Goal: Task Accomplishment & Management: Manage account settings

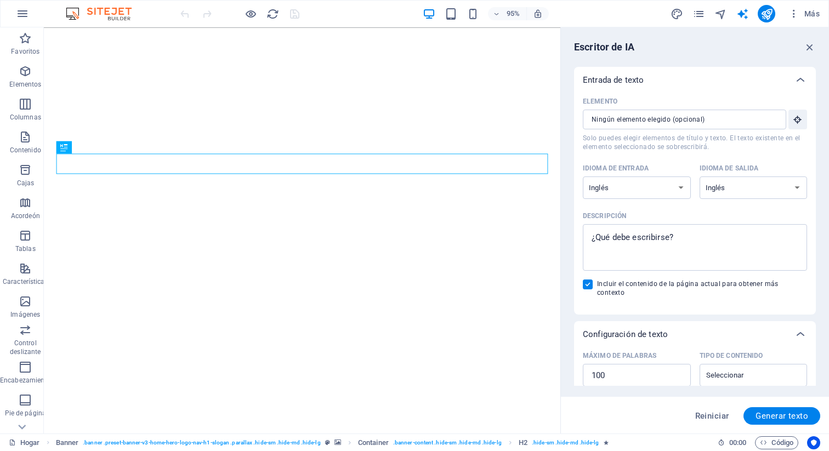
select select "English"
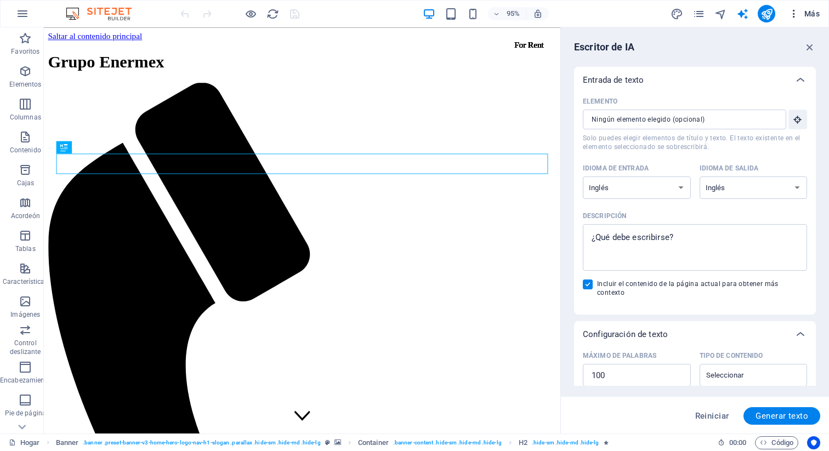
click at [807, 13] on font "Más" at bounding box center [811, 13] width 15 height 9
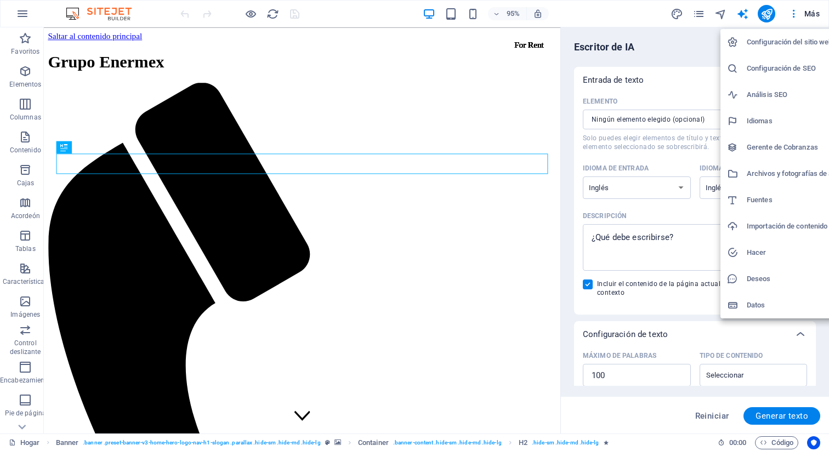
click at [447, 11] on div at bounding box center [414, 225] width 829 height 451
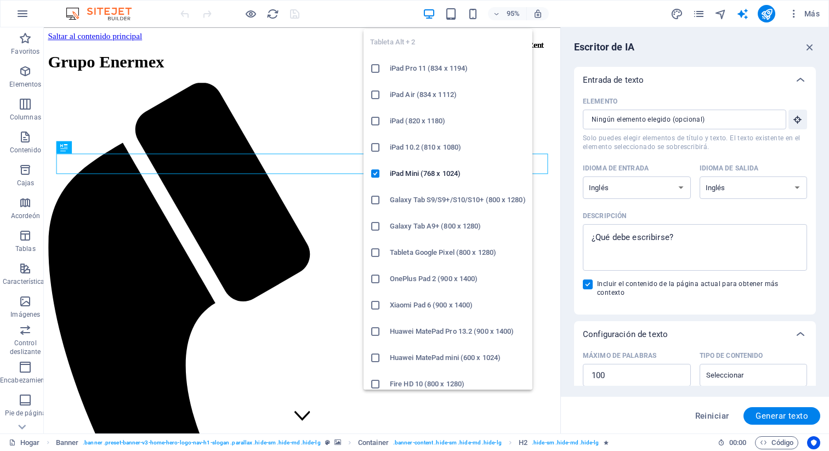
click at [417, 65] on font "iPad Pro 11 (834 x 1194)" at bounding box center [429, 68] width 78 height 8
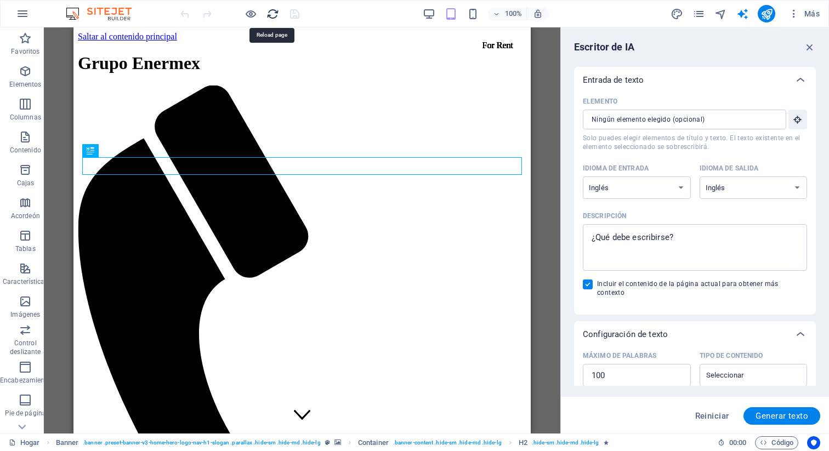
click at [271, 13] on icon "recargar" at bounding box center [272, 14] width 13 height 13
click at [110, 16] on img at bounding box center [104, 13] width 82 height 13
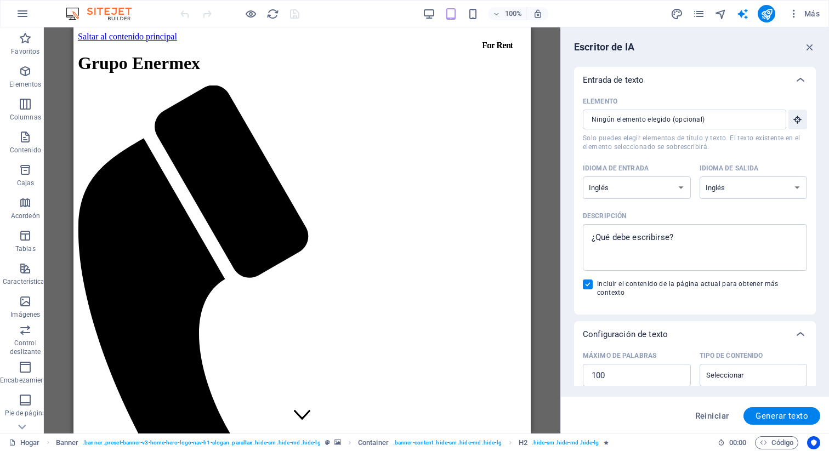
click at [93, 11] on img at bounding box center [104, 13] width 82 height 13
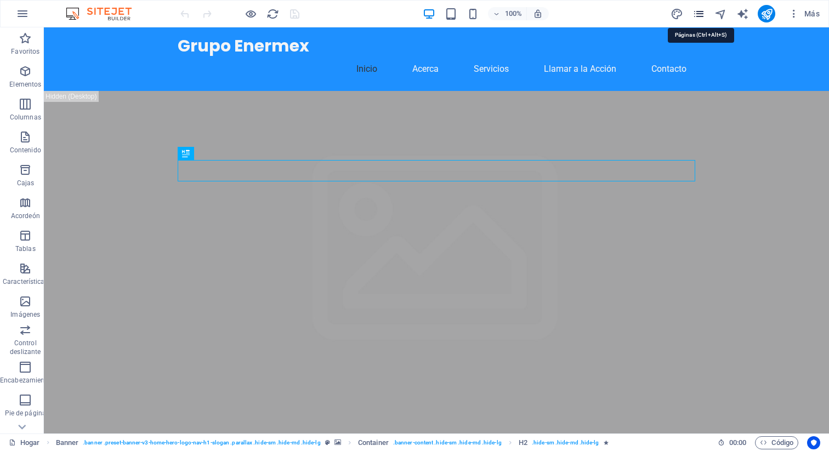
click at [700, 11] on icon "páginas" at bounding box center [698, 14] width 13 height 13
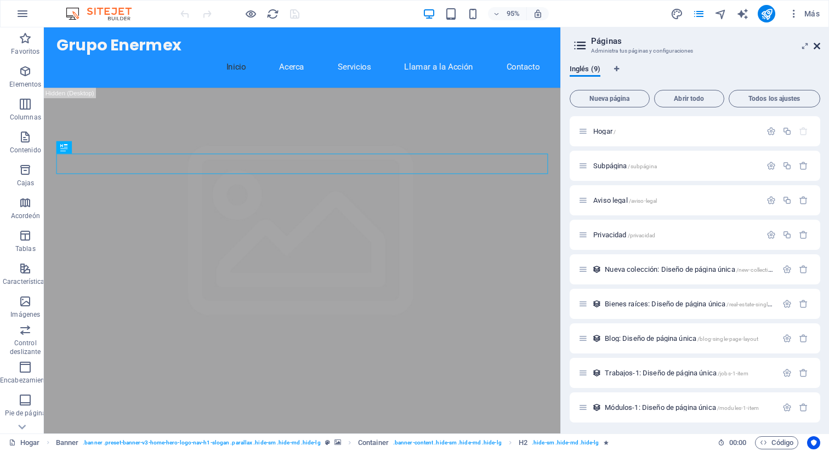
click at [818, 47] on icon at bounding box center [817, 46] width 7 height 9
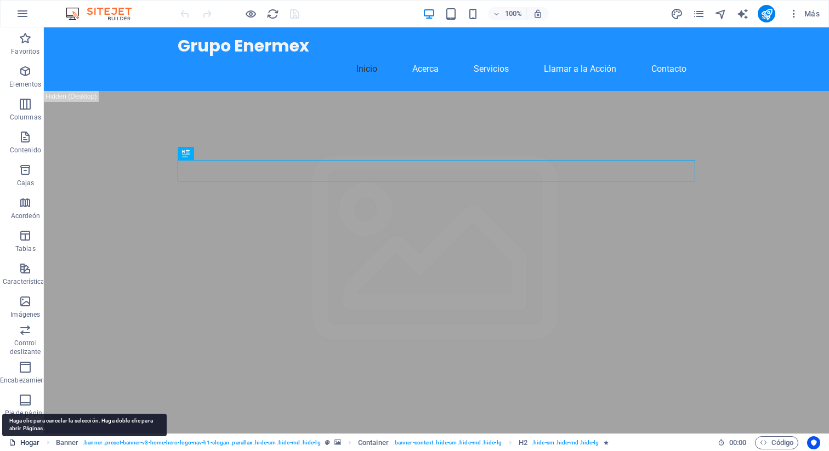
click at [30, 442] on font "Hogar" at bounding box center [29, 443] width 19 height 8
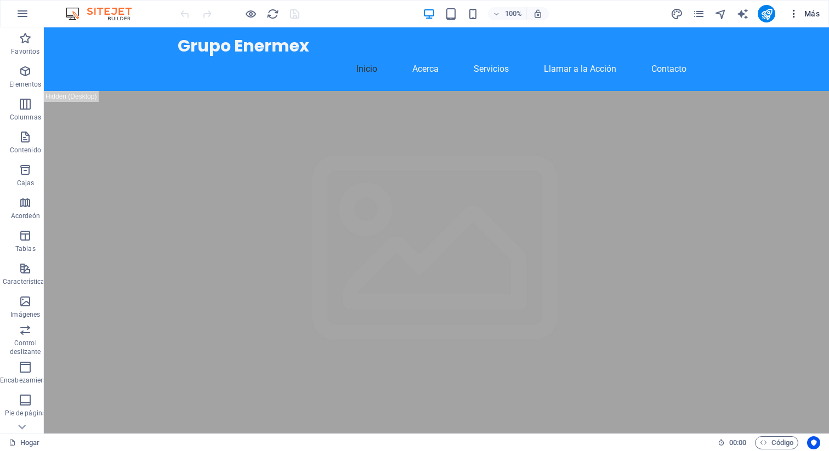
click at [811, 16] on font "Más" at bounding box center [811, 13] width 15 height 9
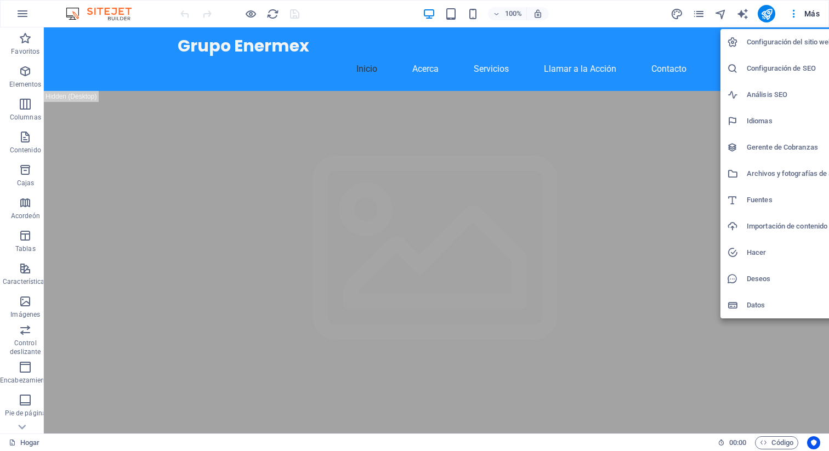
click at [767, 228] on font "Importación de contenido" at bounding box center [787, 226] width 81 height 8
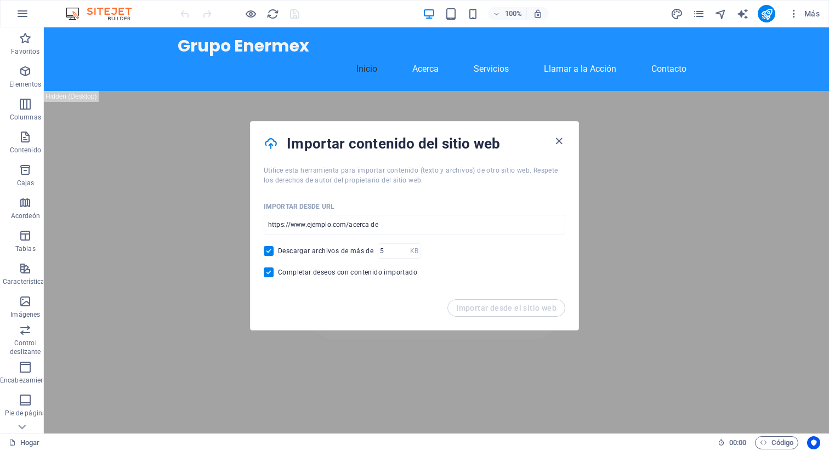
click at [550, 140] on h4 "Importar contenido del sitio web" at bounding box center [419, 144] width 265 height 18
click at [561, 140] on icon "button" at bounding box center [559, 141] width 13 height 13
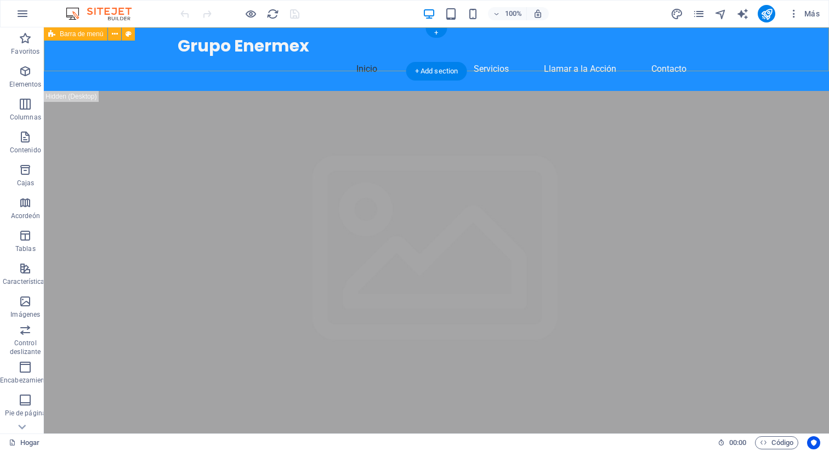
click at [71, 42] on div "Grupo Enermex Inicio Acerca Servicios Llamar a la Acción Contacto" at bounding box center [436, 59] width 785 height 64
click at [70, 37] on div "Barra de menú" at bounding box center [76, 33] width 64 height 13
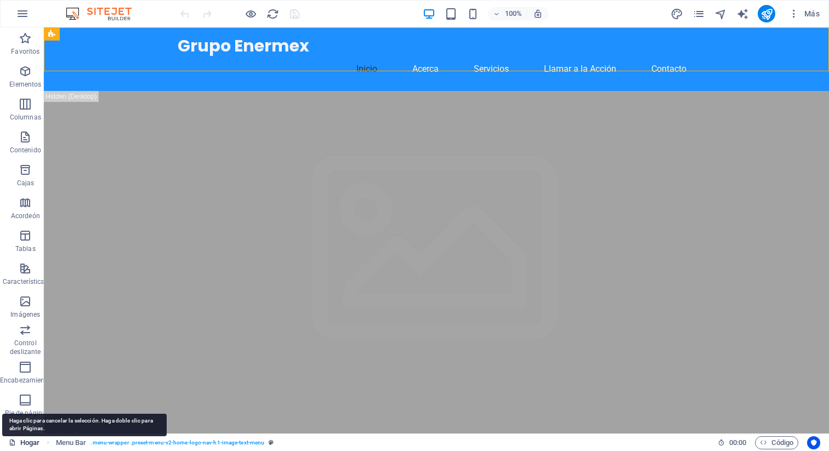
click at [25, 443] on font "Hogar" at bounding box center [29, 443] width 19 height 8
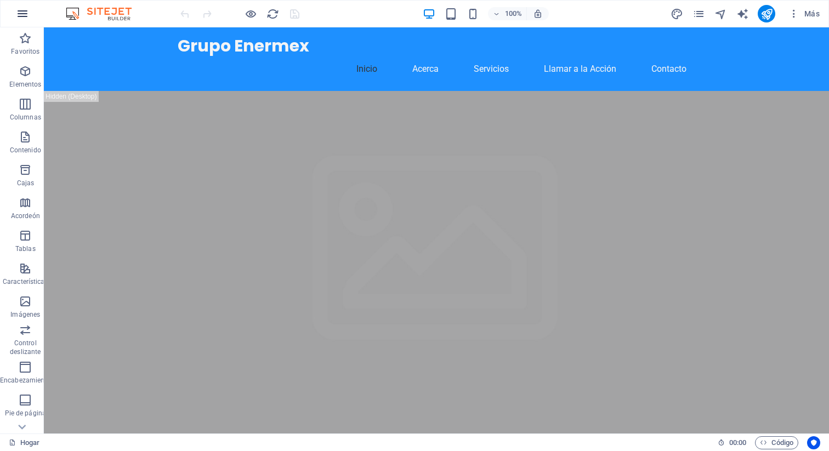
click at [22, 13] on icon "button" at bounding box center [22, 13] width 13 height 13
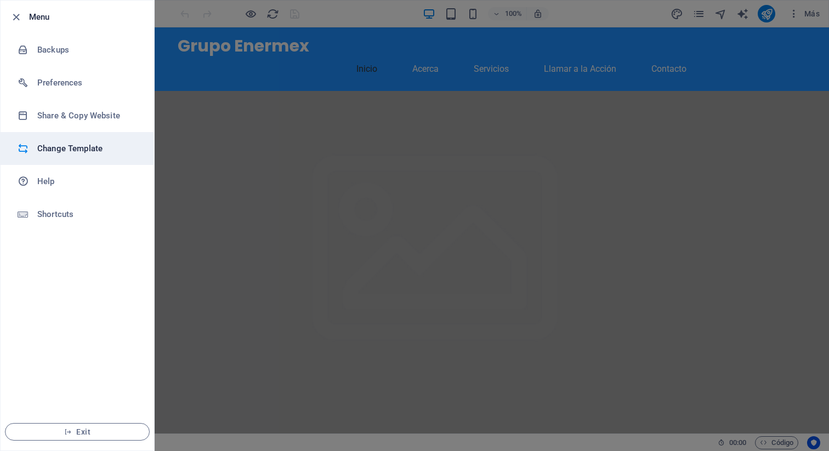
click at [44, 145] on h6 "Change Template" at bounding box center [87, 148] width 101 height 13
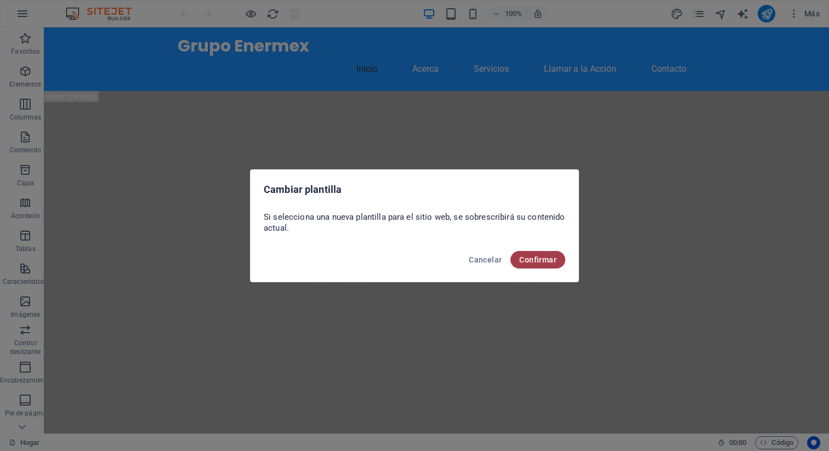
click at [533, 262] on font "Confirmar" at bounding box center [537, 259] width 37 height 9
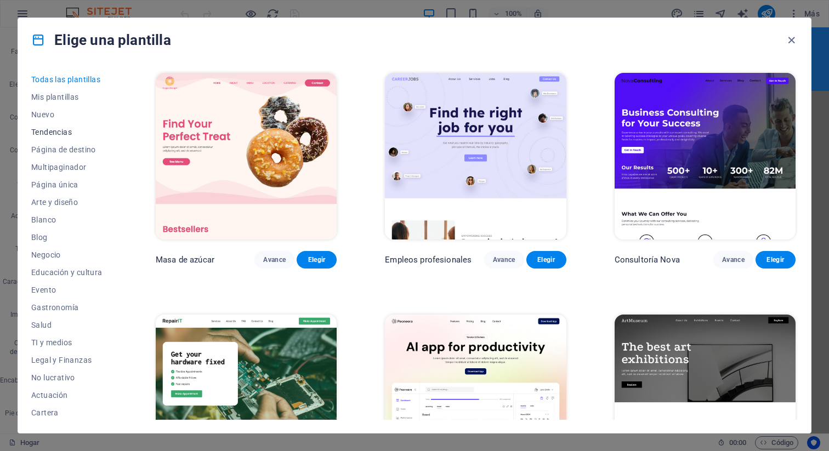
click at [47, 132] on font "Tendencias" at bounding box center [51, 132] width 41 height 9
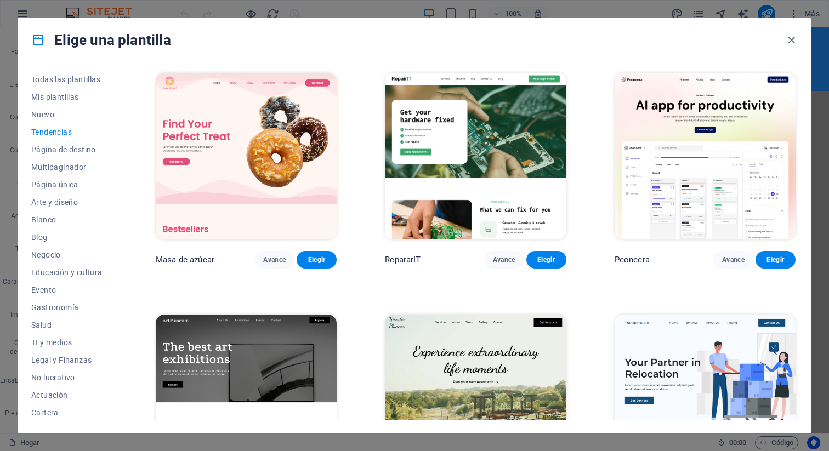
click at [47, 132] on font "Tendencias" at bounding box center [51, 132] width 41 height 9
click at [49, 257] on font "Negocio" at bounding box center [46, 255] width 30 height 9
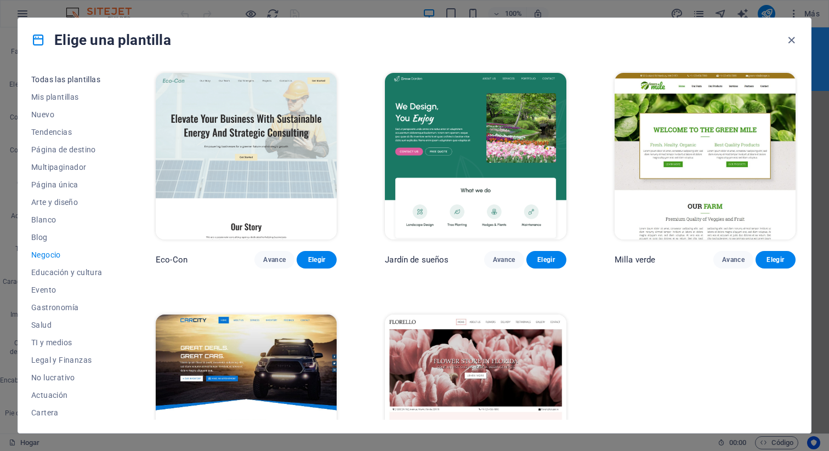
click at [56, 80] on font "Todas las plantillas" at bounding box center [65, 79] width 69 height 9
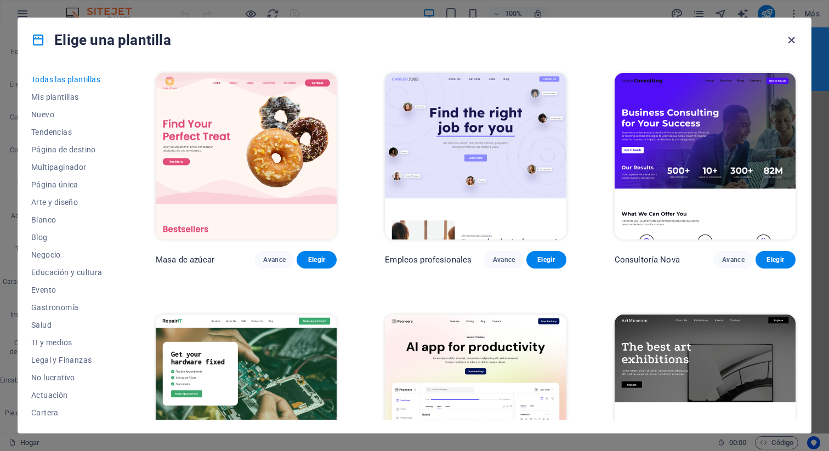
click at [788, 42] on icon "button" at bounding box center [791, 40] width 13 height 13
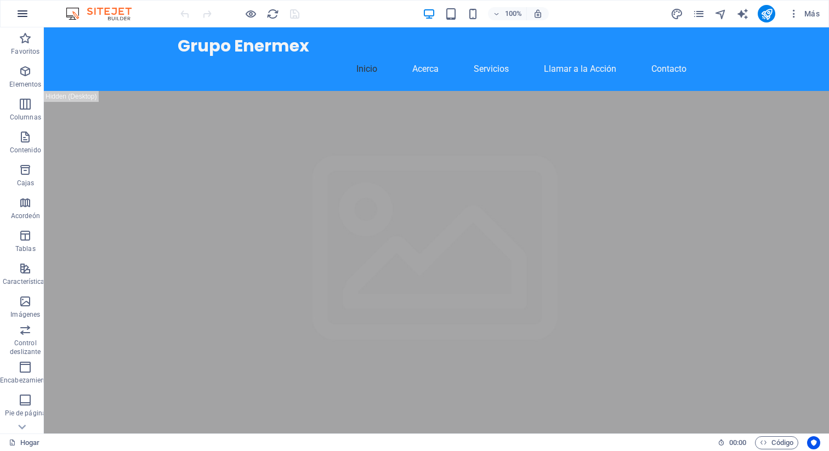
click at [22, 15] on icon "button" at bounding box center [22, 13] width 13 height 13
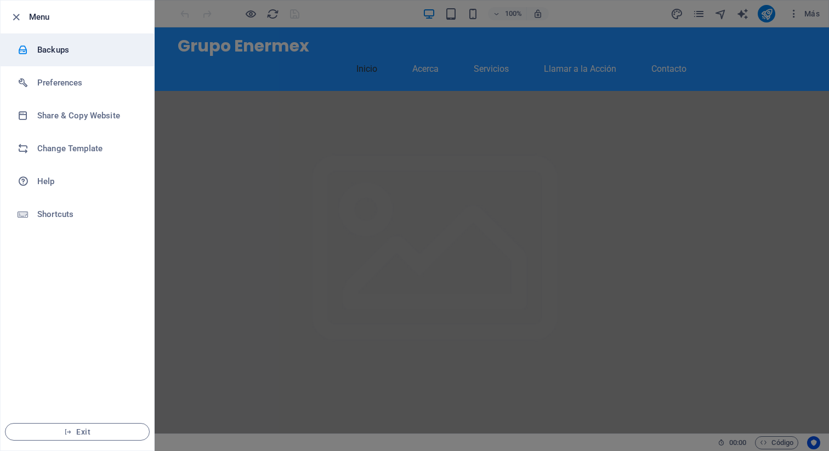
click at [47, 49] on h6 "Backups" at bounding box center [87, 49] width 101 height 13
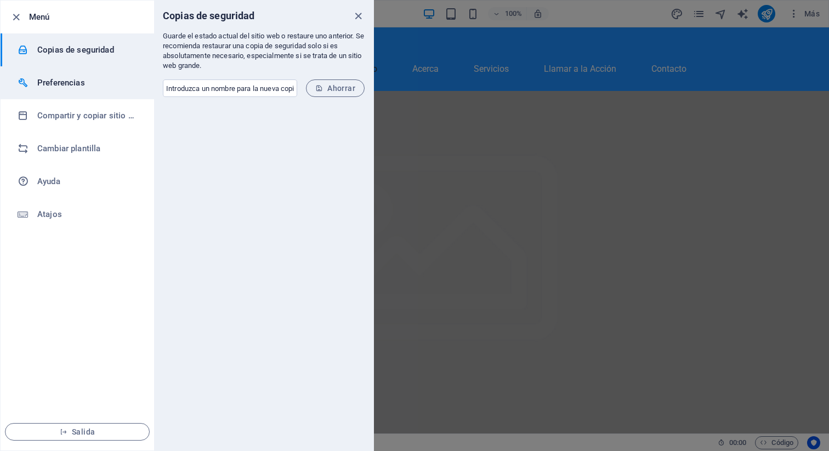
click at [51, 79] on font "Preferencias" at bounding box center [61, 83] width 48 height 10
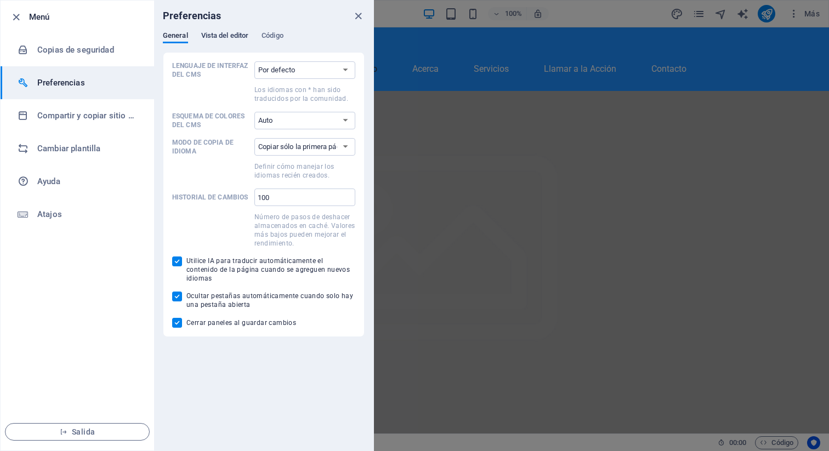
click at [211, 35] on font "Vista del editor" at bounding box center [225, 35] width 48 height 8
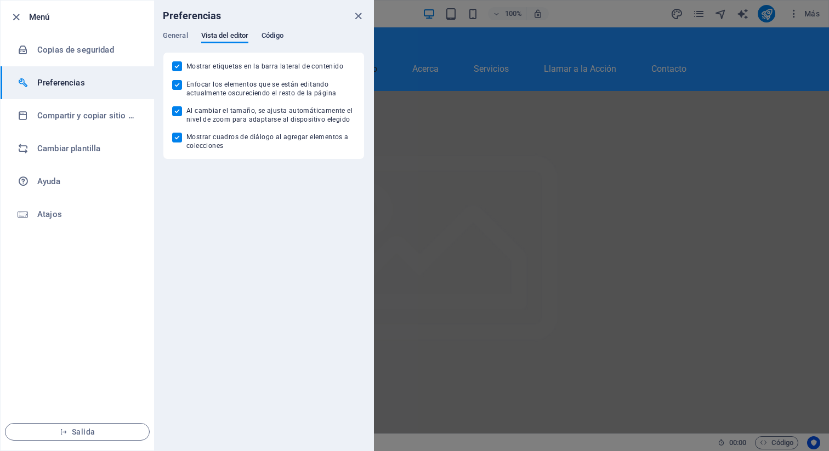
click at [276, 38] on font "Código" at bounding box center [272, 35] width 22 height 8
